Goal: Task Accomplishment & Management: Manage account settings

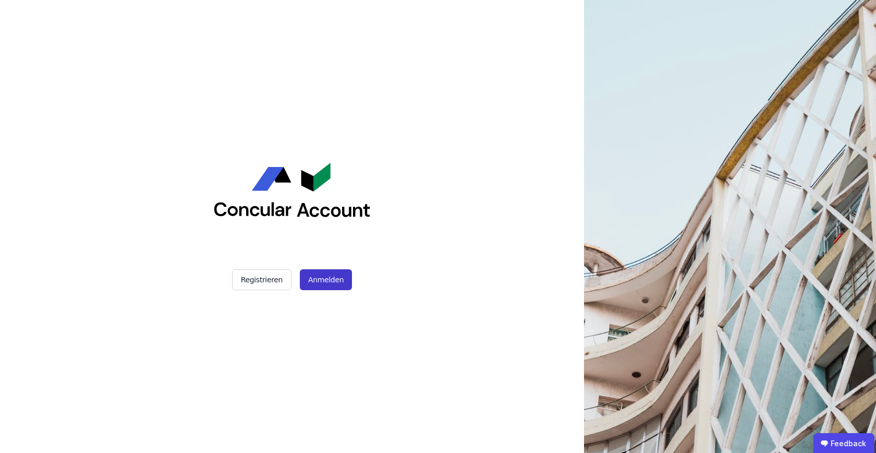
click at [338, 284] on button "Anmelden" at bounding box center [326, 279] width 52 height 21
click at [249, 282] on button "Registrieren" at bounding box center [261, 279] width 59 height 21
click at [260, 277] on button "Registrieren" at bounding box center [261, 279] width 59 height 21
click at [340, 286] on button "Anmelden" at bounding box center [326, 279] width 52 height 21
